Goal: Transaction & Acquisition: Purchase product/service

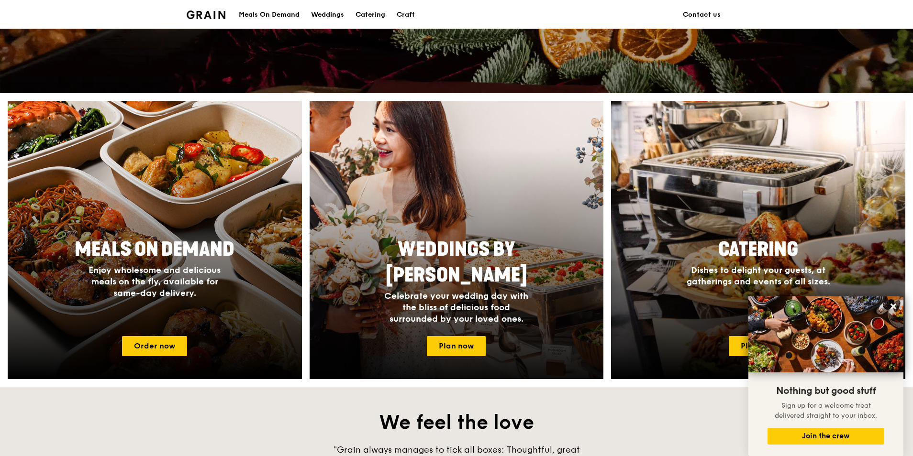
scroll to position [287, 0]
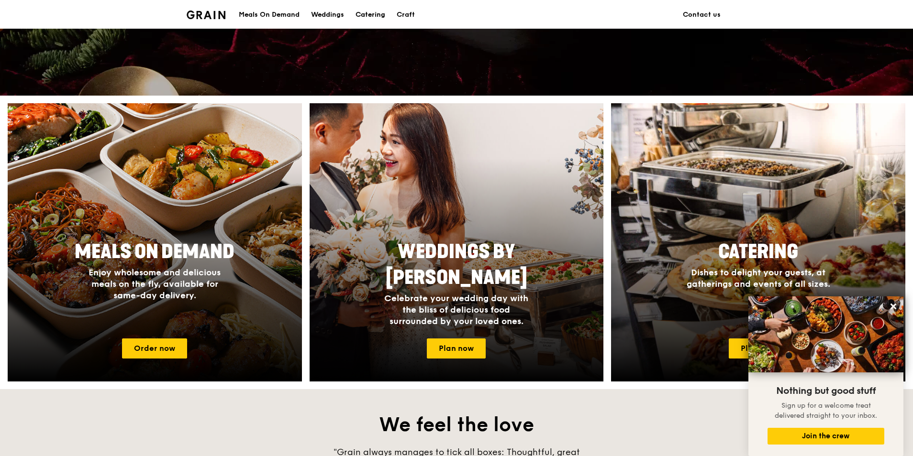
click at [367, 14] on div "Catering" at bounding box center [370, 14] width 30 height 29
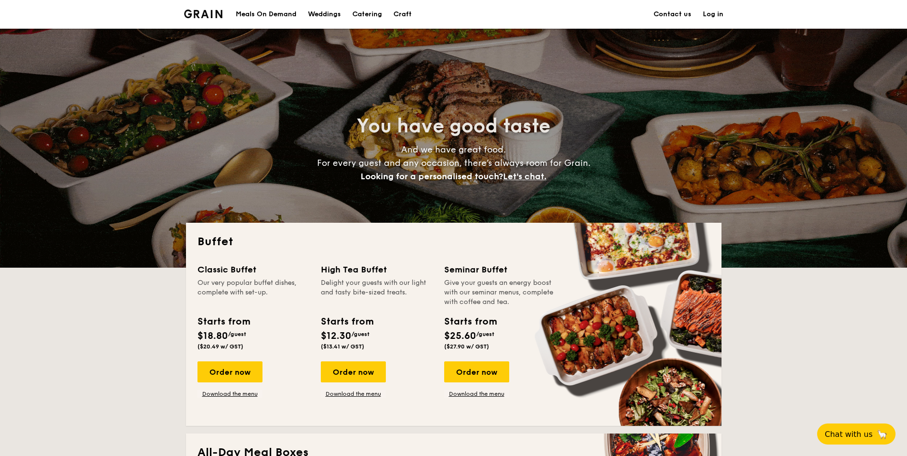
click at [279, 16] on div "Meals On Demand" at bounding box center [266, 14] width 61 height 29
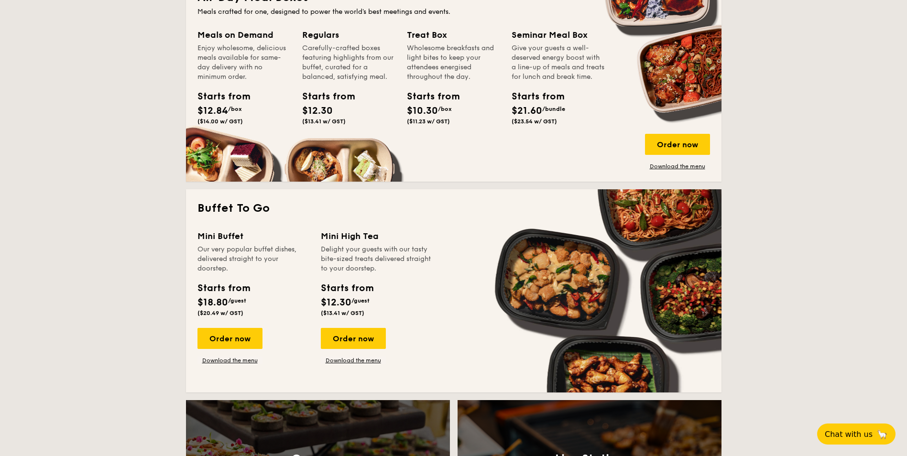
scroll to position [330, 0]
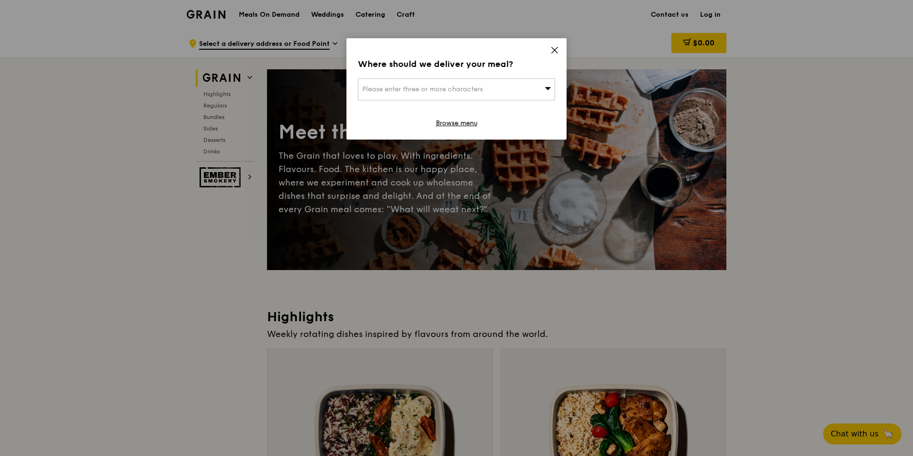
click at [555, 47] on icon at bounding box center [554, 50] width 9 height 9
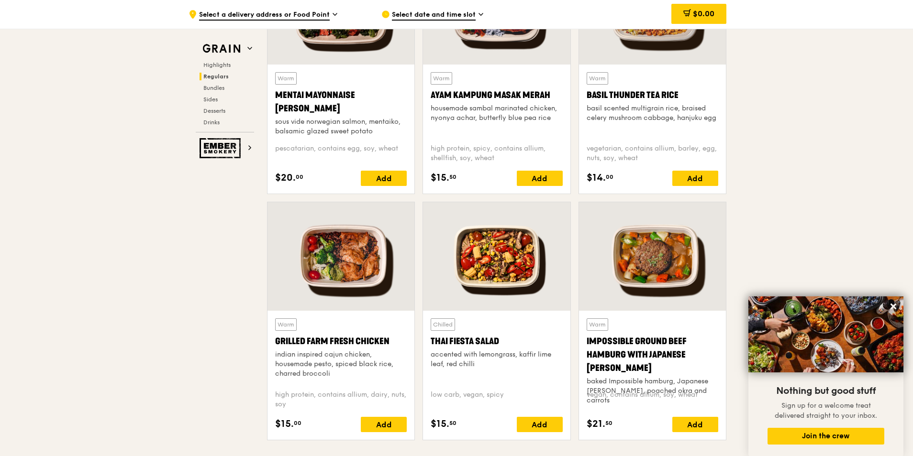
scroll to position [957, 0]
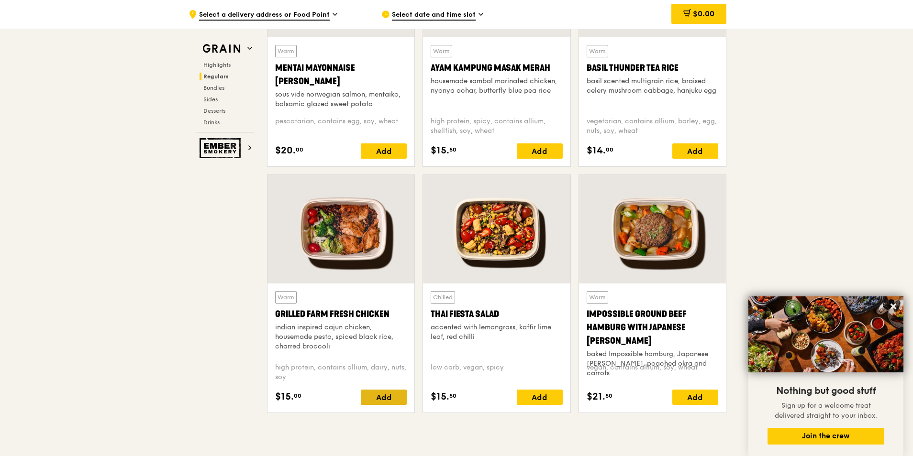
click at [378, 399] on div "Add" at bounding box center [384, 397] width 46 height 15
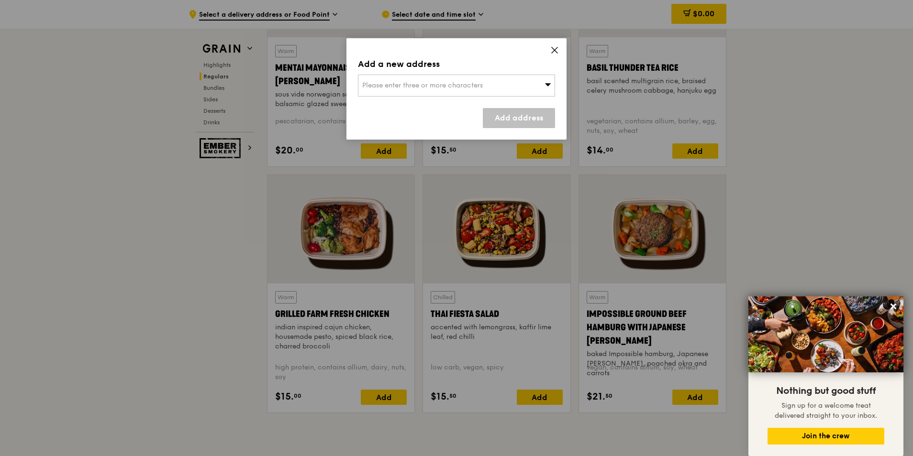
click at [554, 52] on icon at bounding box center [554, 50] width 9 height 9
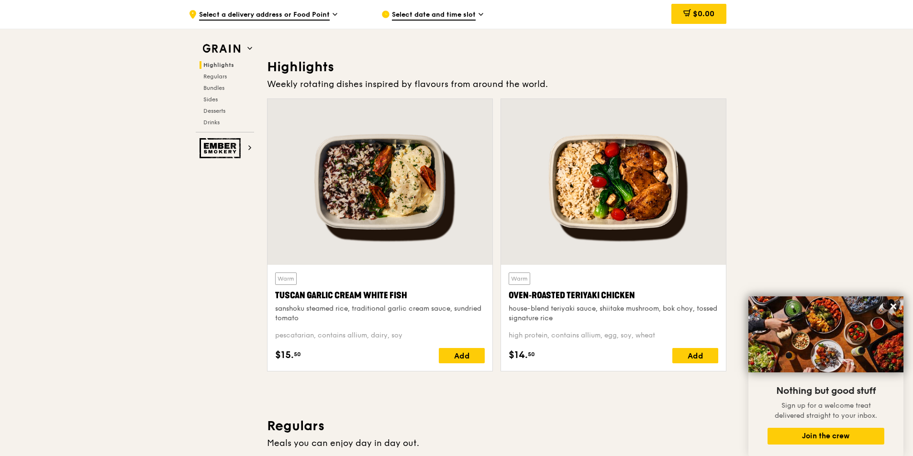
scroll to position [0, 0]
